Goal: Task Accomplishment & Management: Complete application form

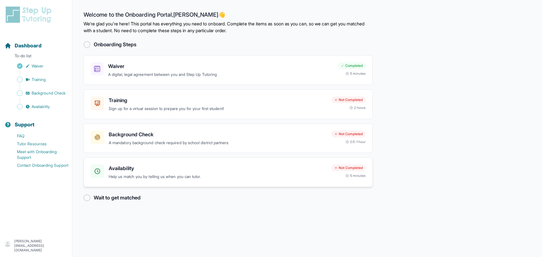
click at [118, 169] on h3 "Availability" at bounding box center [218, 169] width 218 height 8
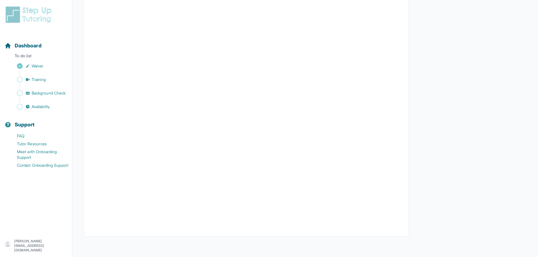
scroll to position [71, 0]
click at [468, 212] on div "Back to Dashboard Input Availability Please input your availability so we can m…" at bounding box center [305, 96] width 443 height 299
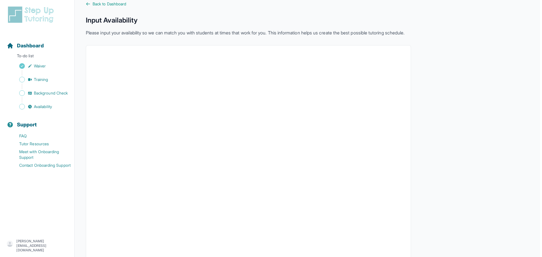
scroll to position [0, 0]
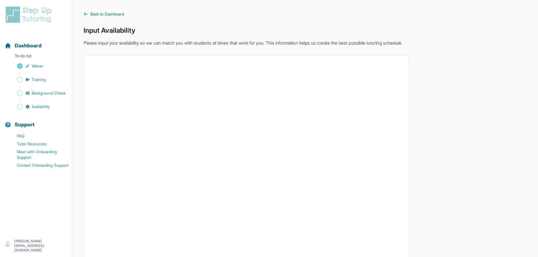
click at [84, 14] on icon at bounding box center [86, 14] width 5 height 5
